Goal: Task Accomplishment & Management: Complete application form

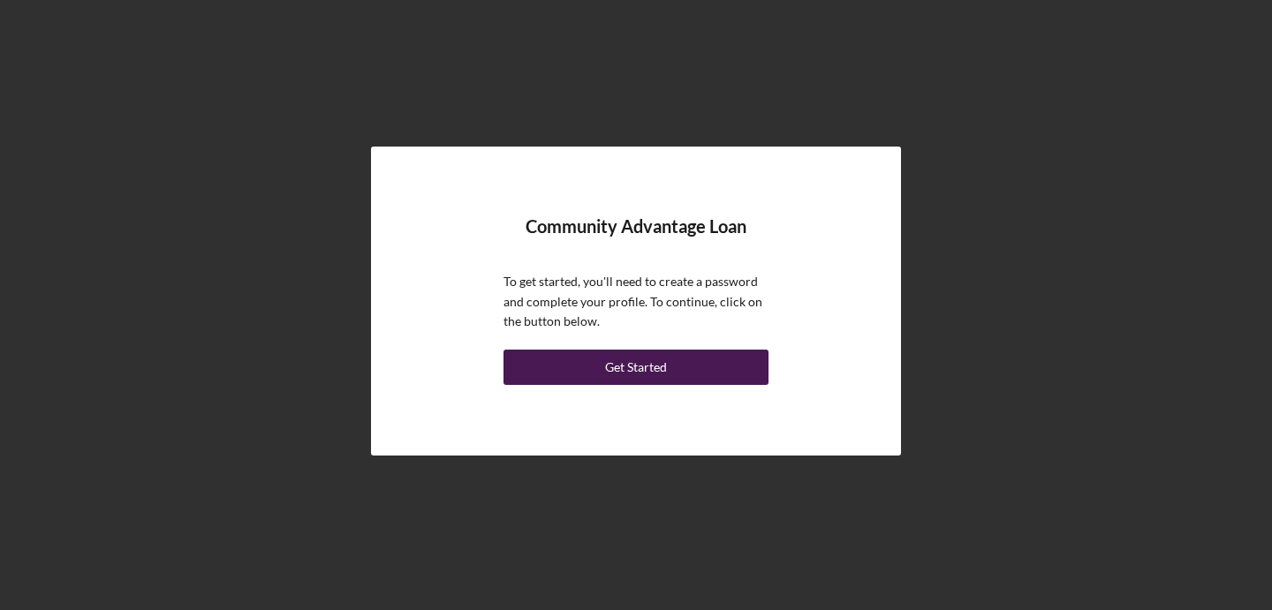
click at [657, 375] on div "Get Started" at bounding box center [636, 367] width 62 height 35
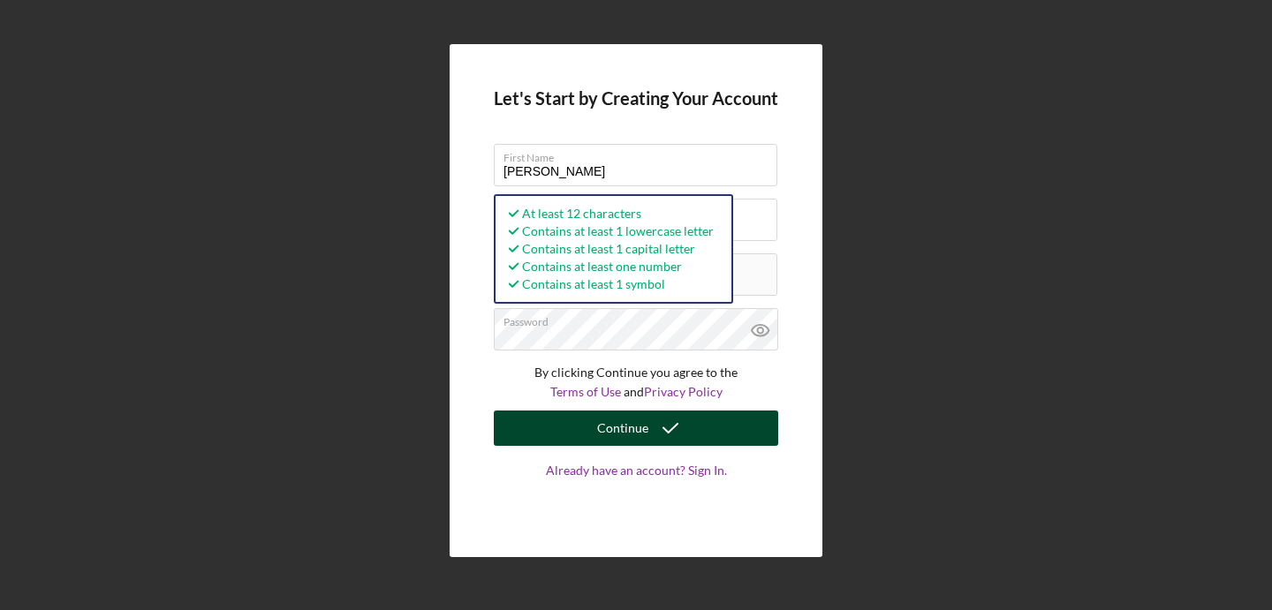
click at [705, 426] on button "Continue" at bounding box center [636, 428] width 284 height 35
